Goal: Information Seeking & Learning: Learn about a topic

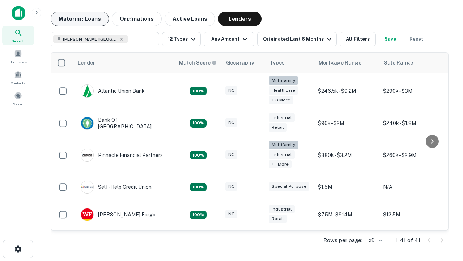
click at [80, 19] on button "Maturing Loans" at bounding box center [80, 19] width 58 height 14
